Goal: Transaction & Acquisition: Purchase product/service

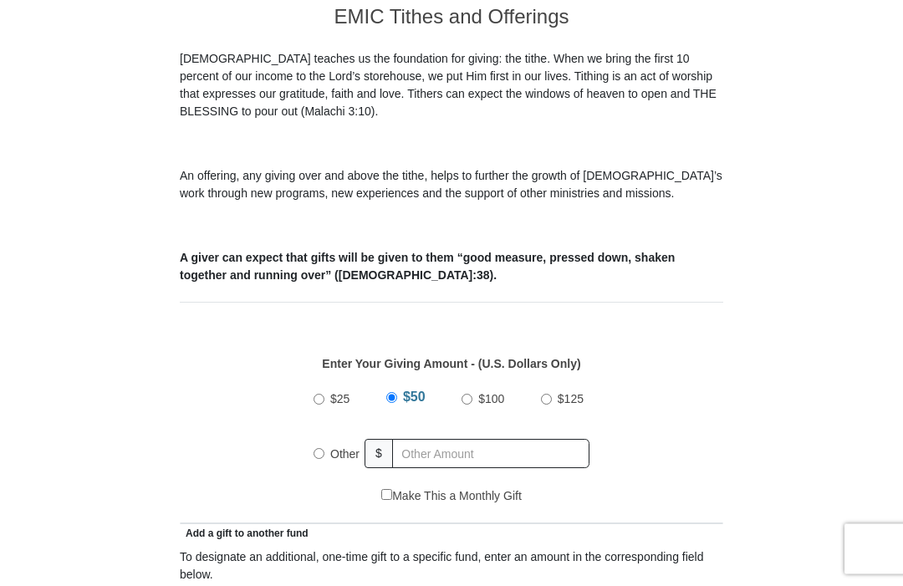
scroll to position [445, 0]
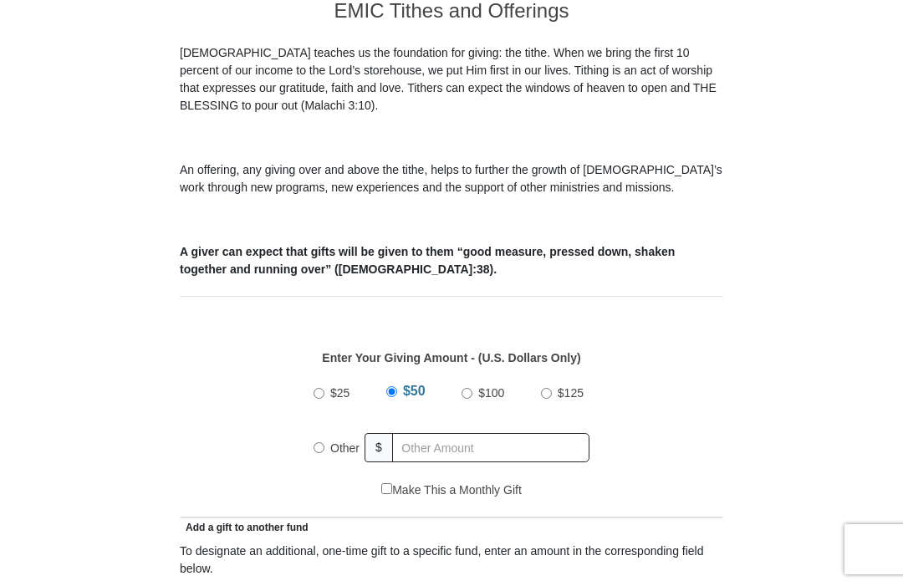
click at [473, 397] on label "$100" at bounding box center [492, 393] width 38 height 29
click at [473, 397] on input "$100" at bounding box center [467, 393] width 11 height 11
radio input "true"
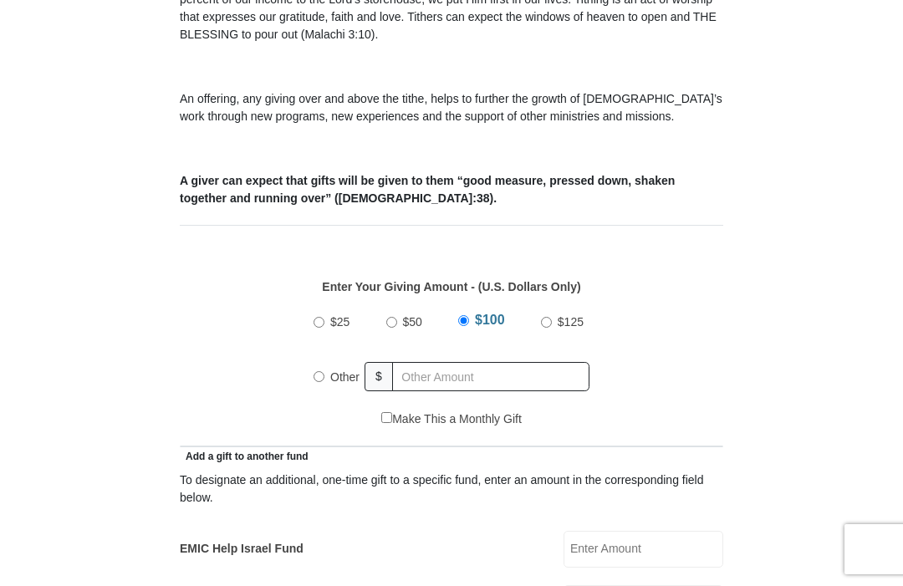
scroll to position [486, 0]
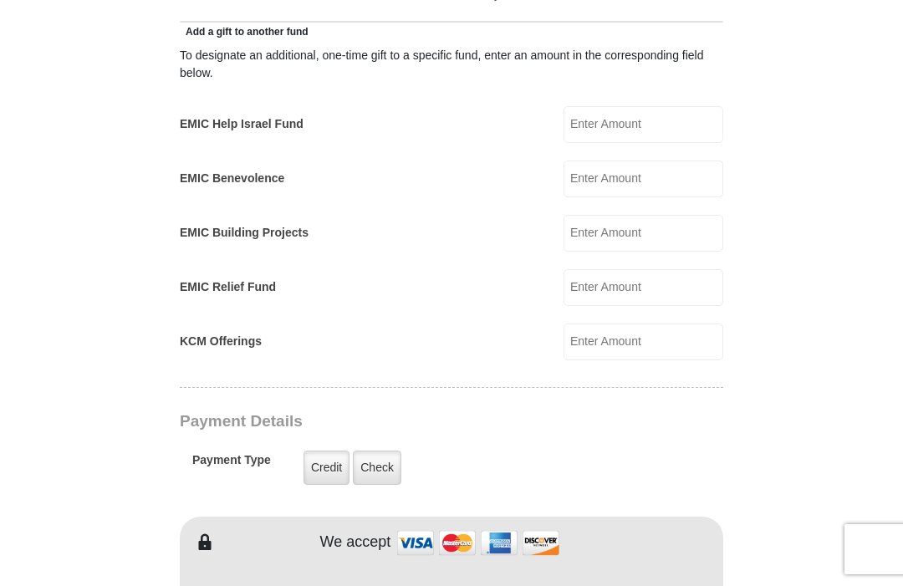
click at [674, 344] on input "KCM Offerings" at bounding box center [644, 342] width 160 height 37
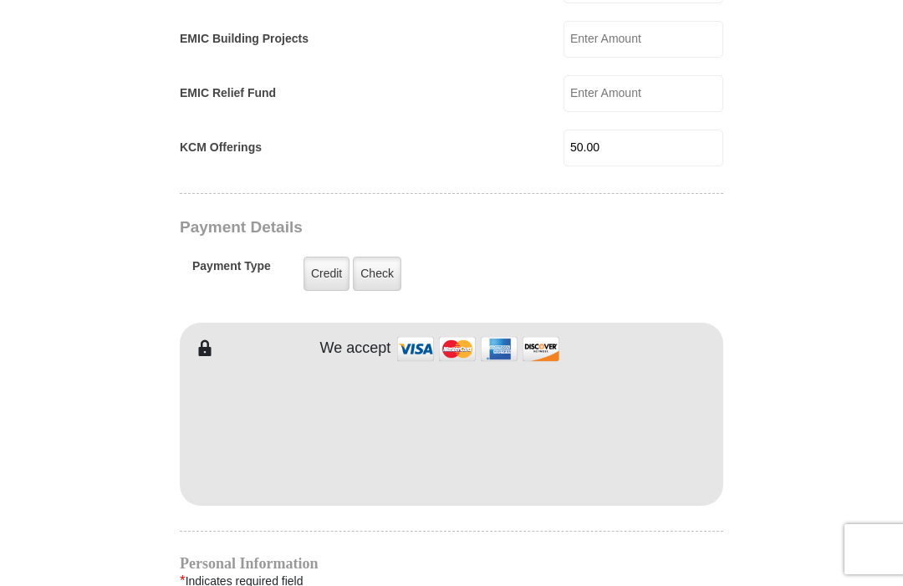
scroll to position [1139, 0]
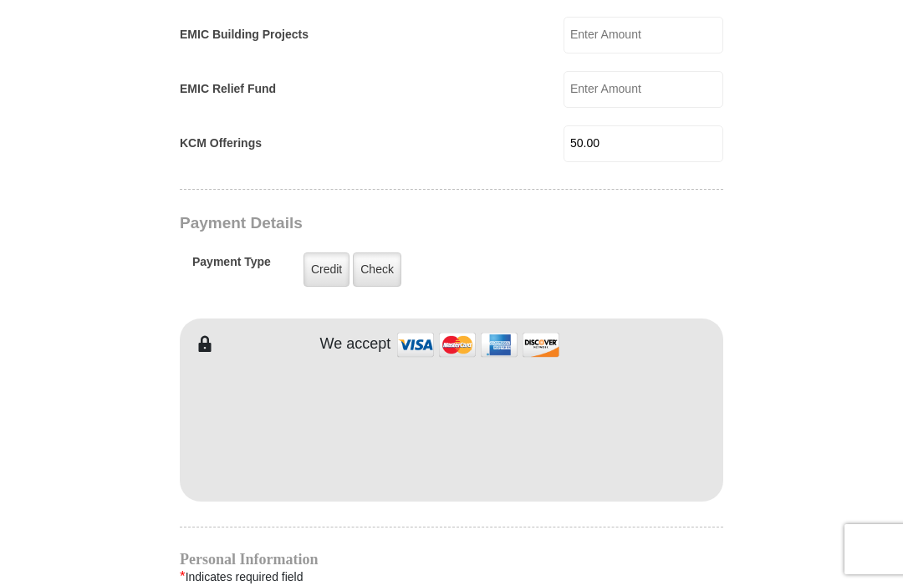
type input "50.00"
click at [381, 272] on label "Check" at bounding box center [377, 270] width 49 height 34
click at [0, 0] on input "Check" at bounding box center [0, 0] width 0 height 0
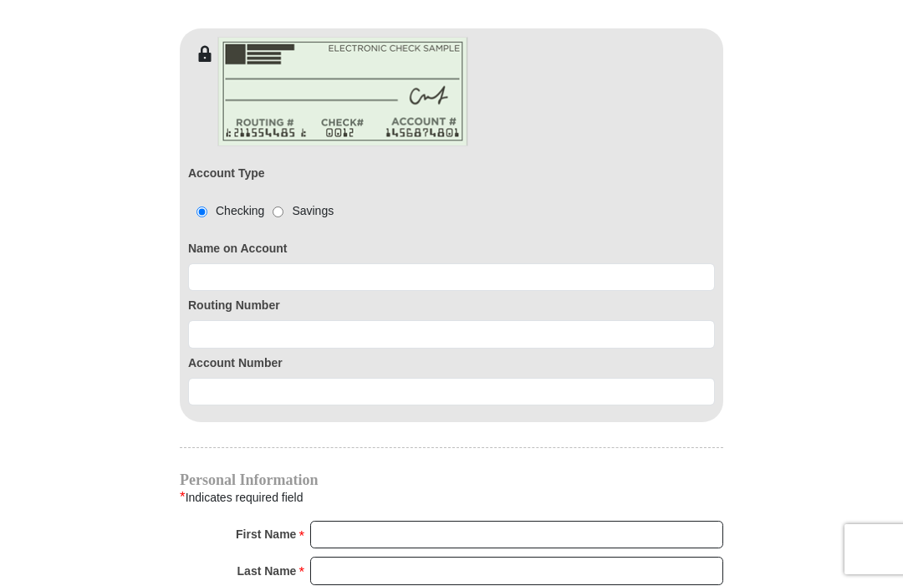
scroll to position [1422, 0]
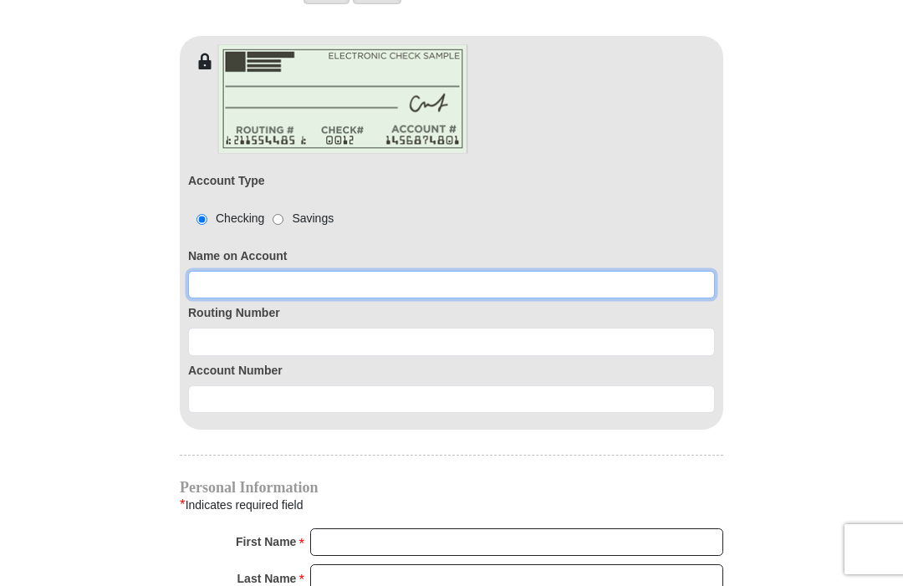
click at [391, 284] on input at bounding box center [451, 285] width 527 height 28
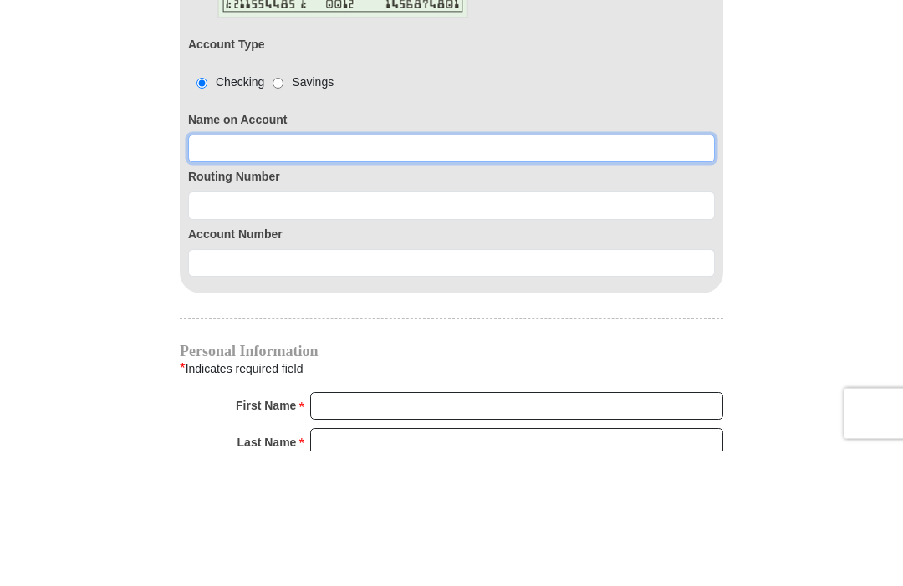
type input "[PERSON_NAME]"
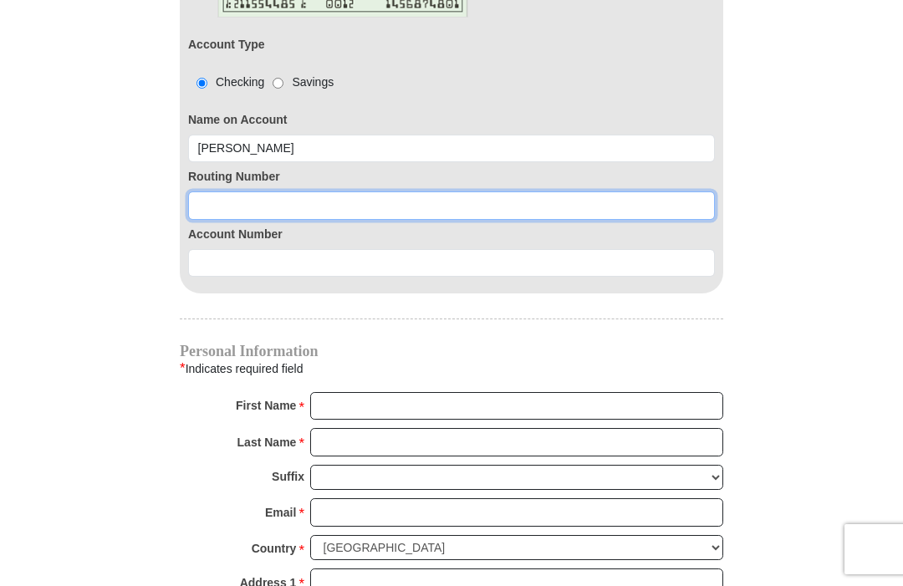
click at [491, 207] on input at bounding box center [451, 206] width 527 height 28
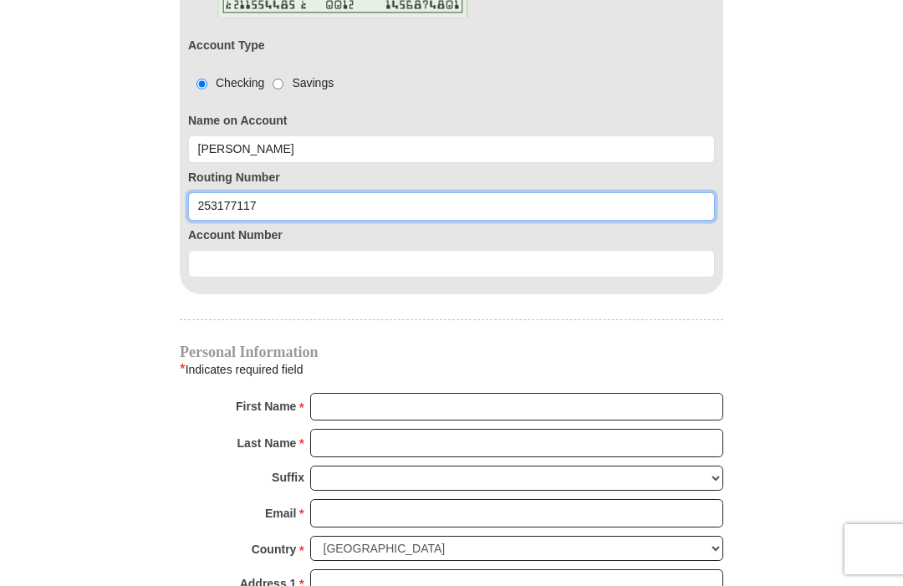
type input "253177117"
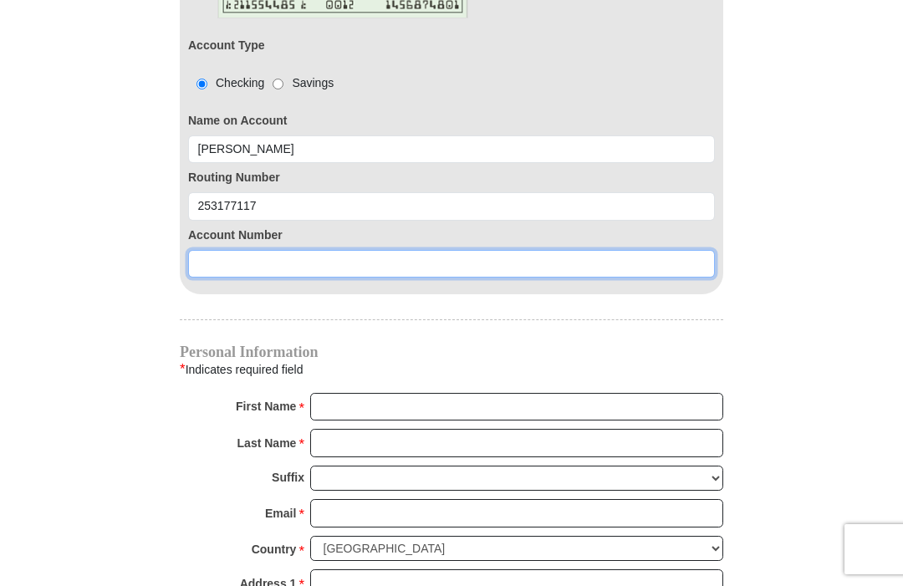
click at [473, 265] on input at bounding box center [451, 264] width 527 height 28
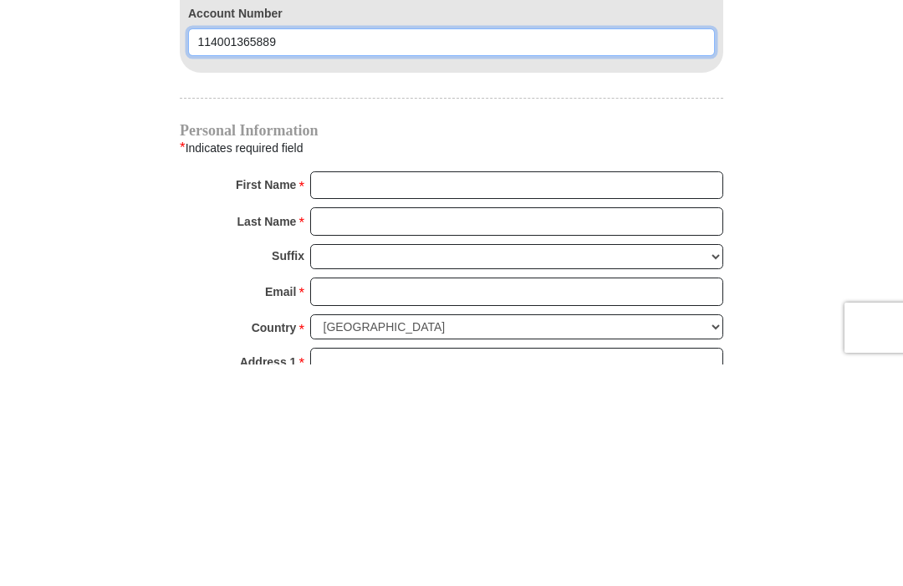
type input "114001365889"
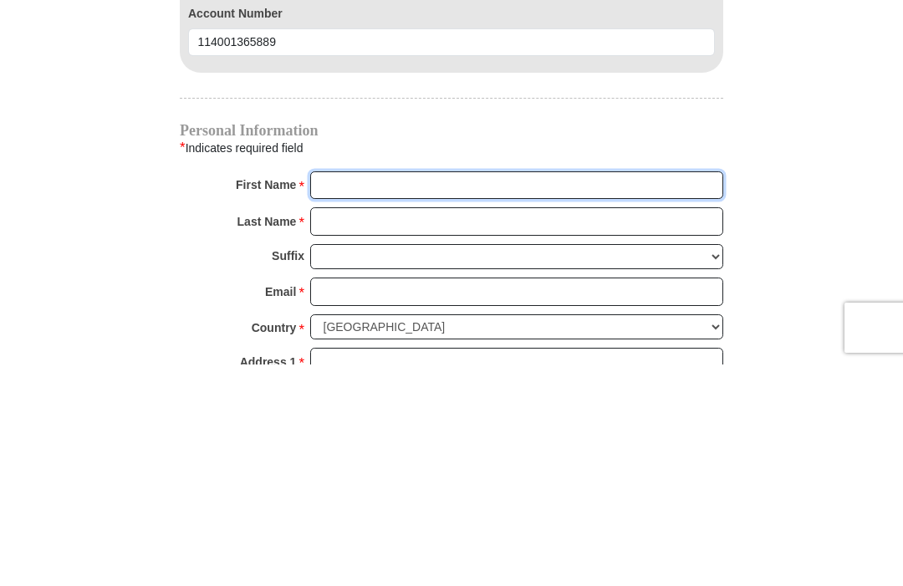
click at [454, 393] on input "First Name *" at bounding box center [516, 407] width 413 height 28
type input "[PERSON_NAME]"
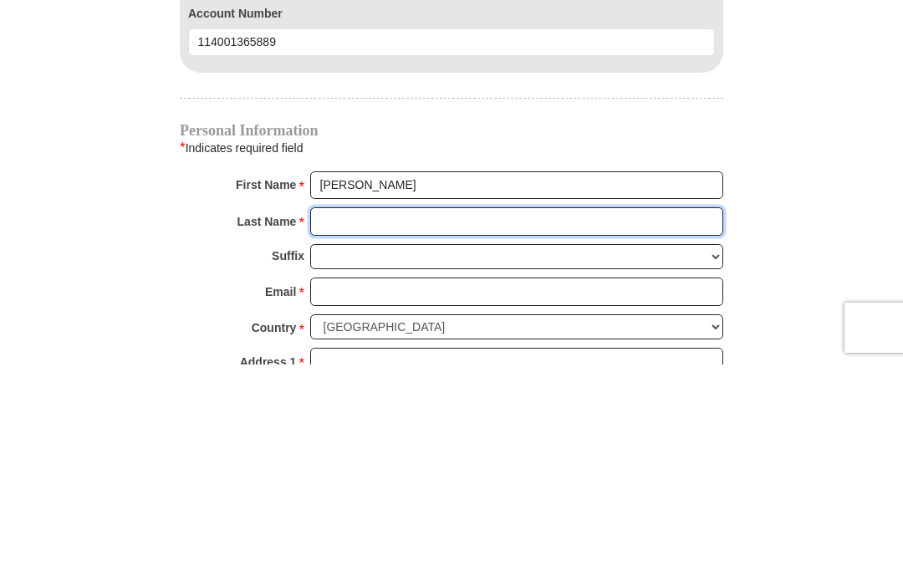
type input "[PERSON_NAME]"
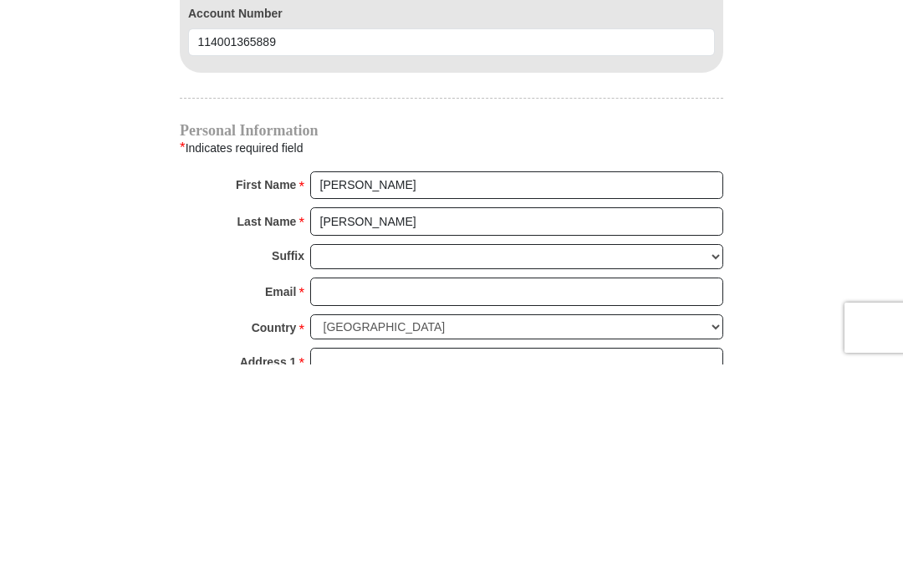
scroll to position [1780, 0]
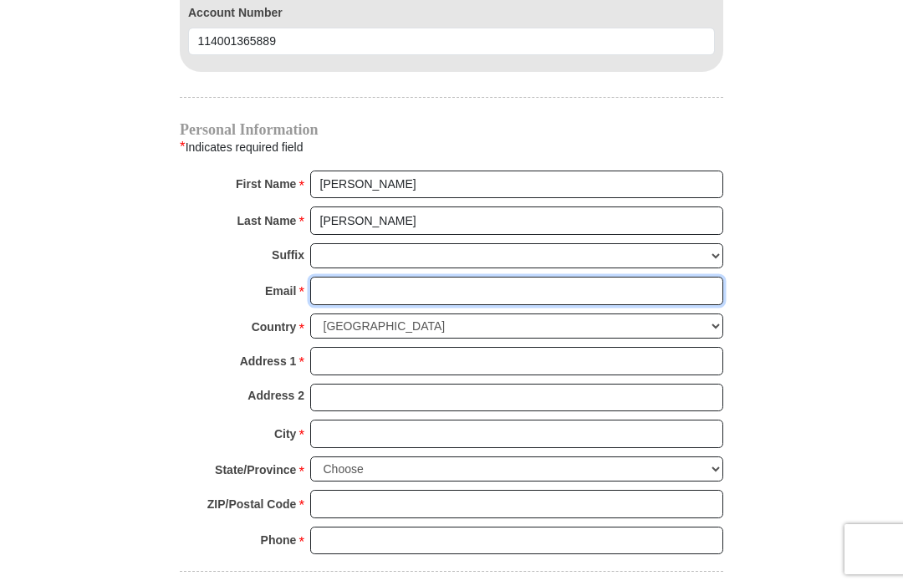
click at [447, 282] on input "Email *" at bounding box center [516, 291] width 413 height 28
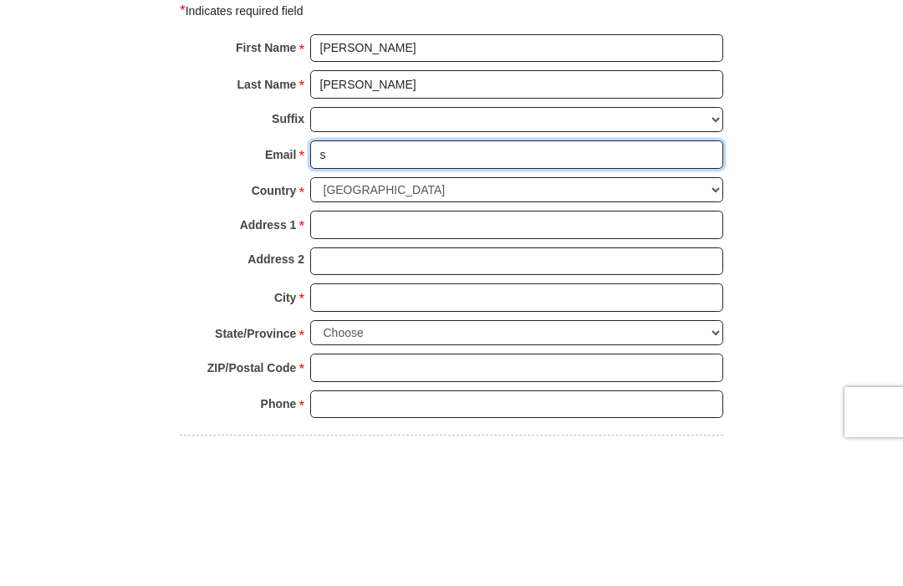
type input "[PERSON_NAME][EMAIL_ADDRESS][PERSON_NAME][DOMAIN_NAME]"
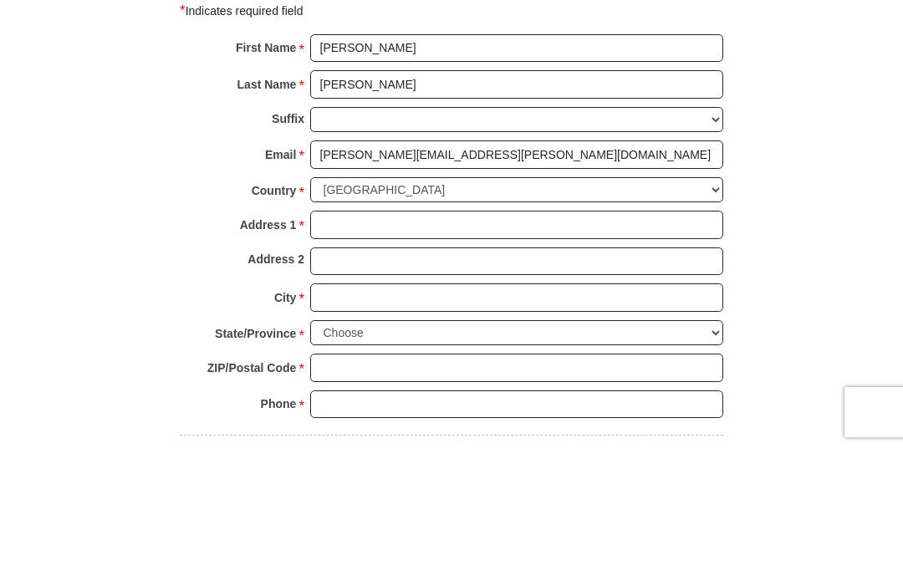
scroll to position [1917, 0]
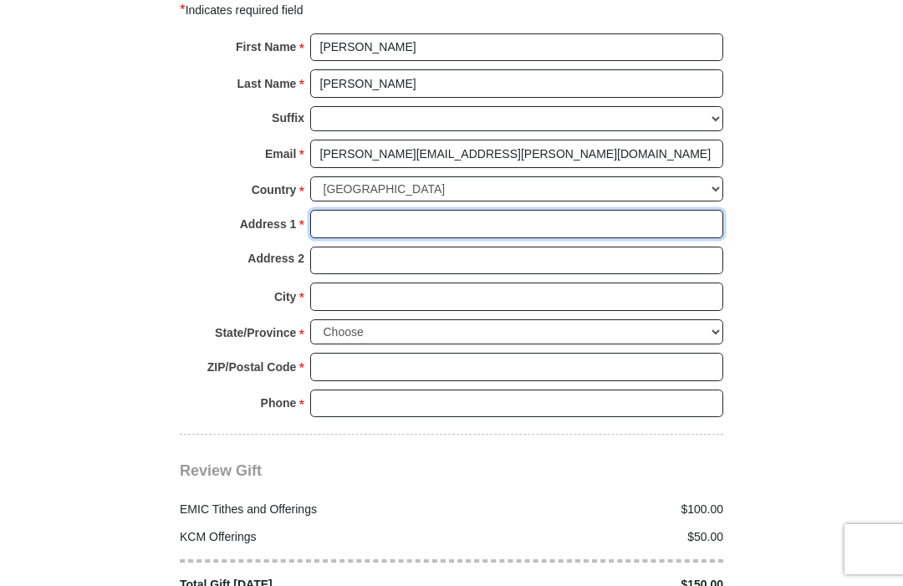
click at [531, 220] on input "Address 1 *" at bounding box center [516, 224] width 413 height 28
type input "[STREET_ADDRESS]"
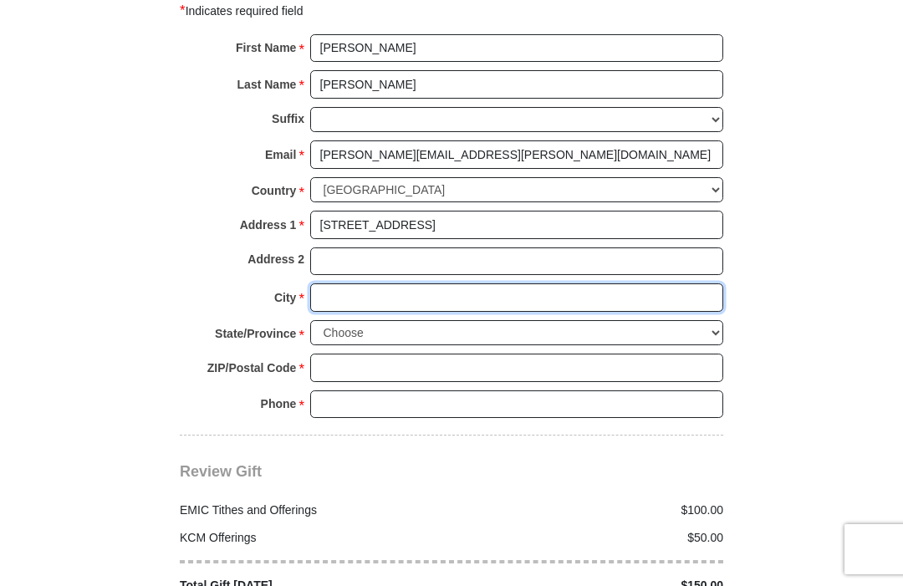
type input "[PERSON_NAME]"
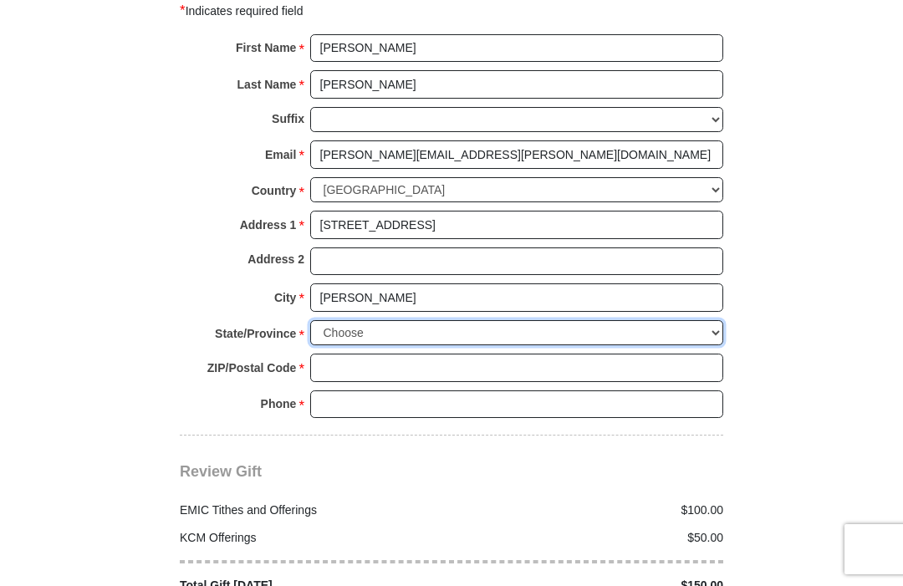
select select "NC"
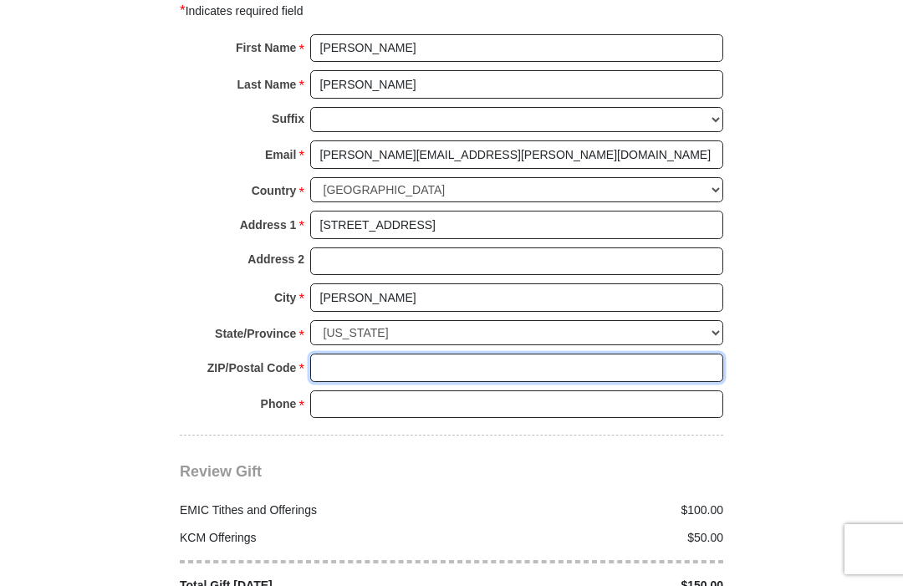
type input "27330"
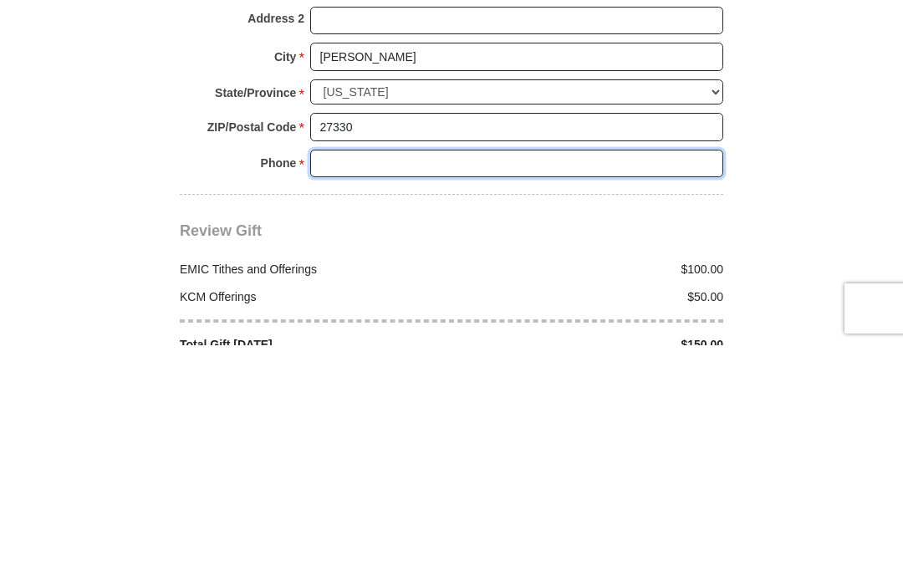
type input "9193526788"
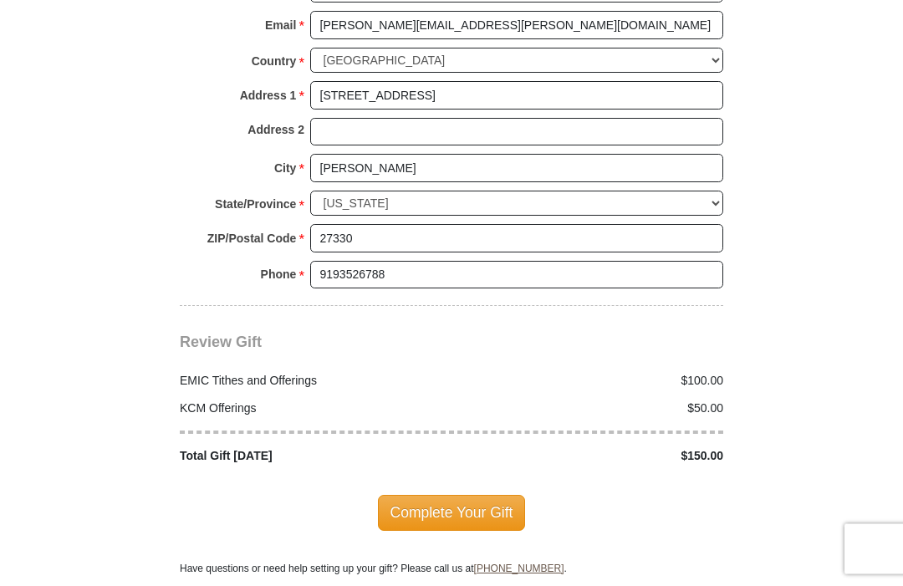
scroll to position [2114, 0]
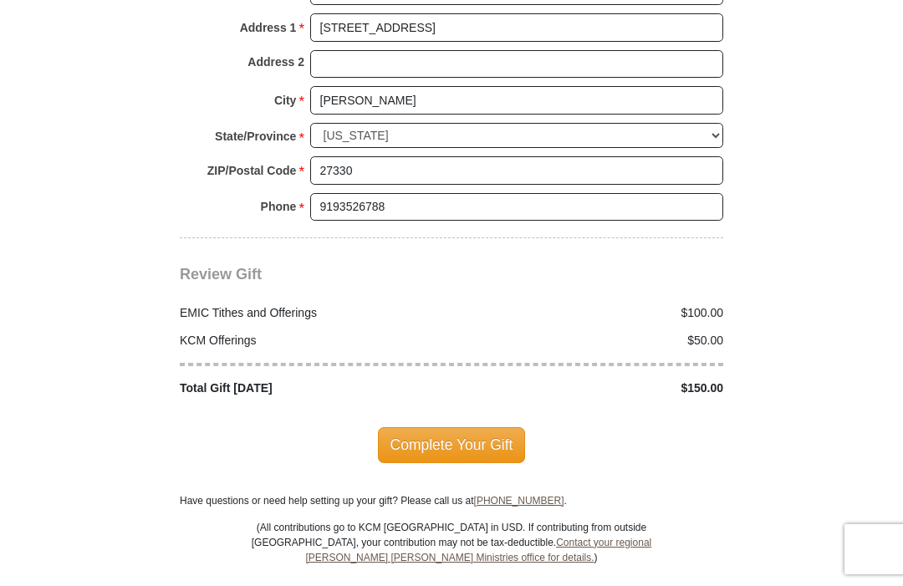
click at [486, 437] on span "Complete Your Gift" at bounding box center [452, 444] width 148 height 35
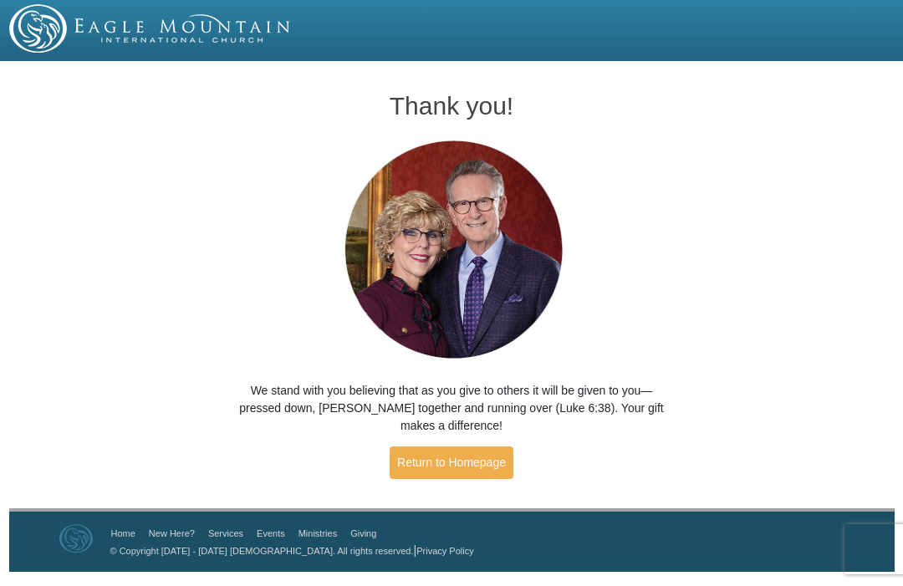
click at [459, 459] on link "Return to Homepage" at bounding box center [452, 463] width 124 height 33
